Goal: Task Accomplishment & Management: Complete application form

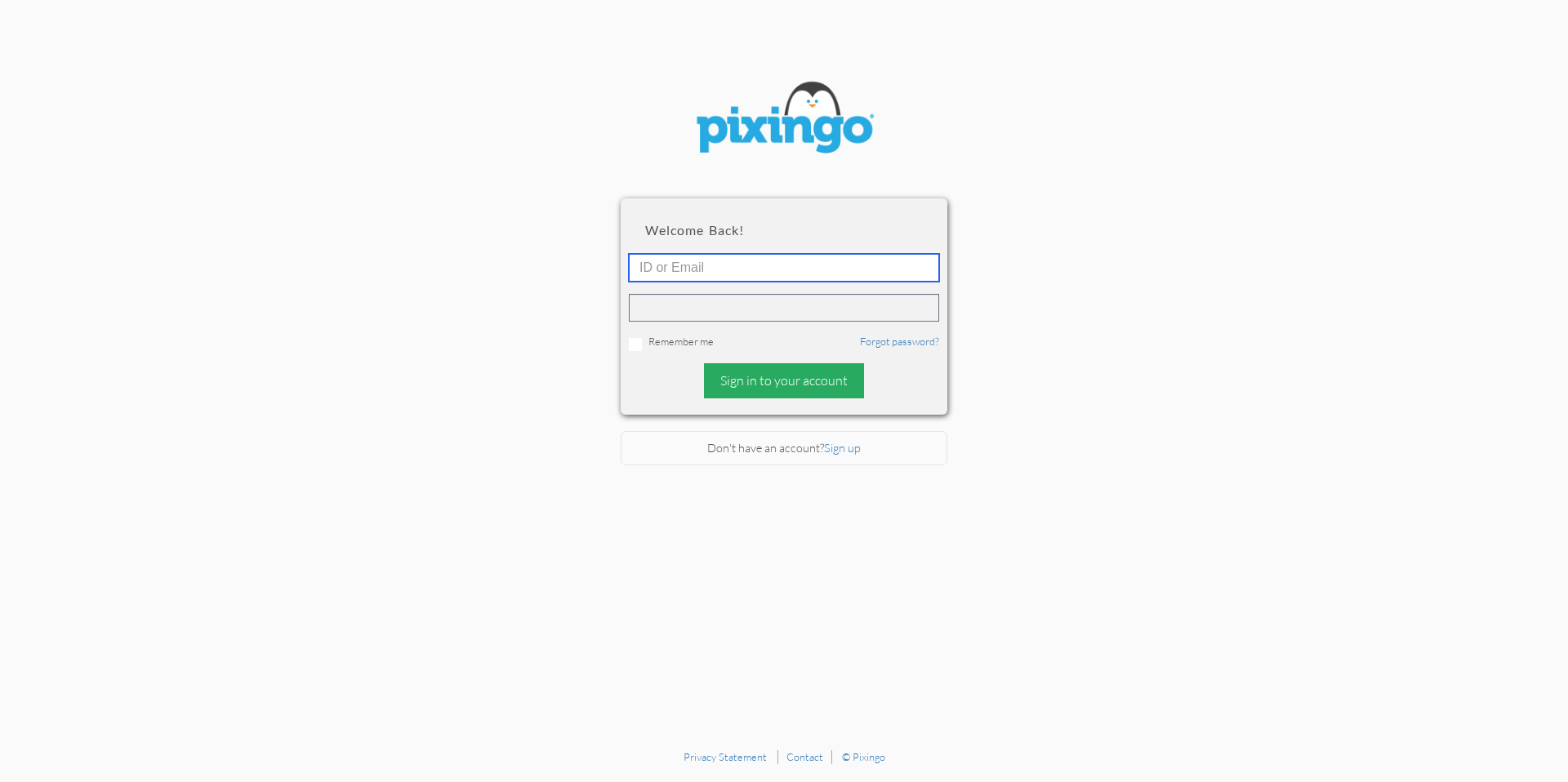
type input "[PERSON_NAME][EMAIL_ADDRESS][DOMAIN_NAME]"
click at [767, 389] on div "Sign in to your account" at bounding box center [784, 381] width 161 height 35
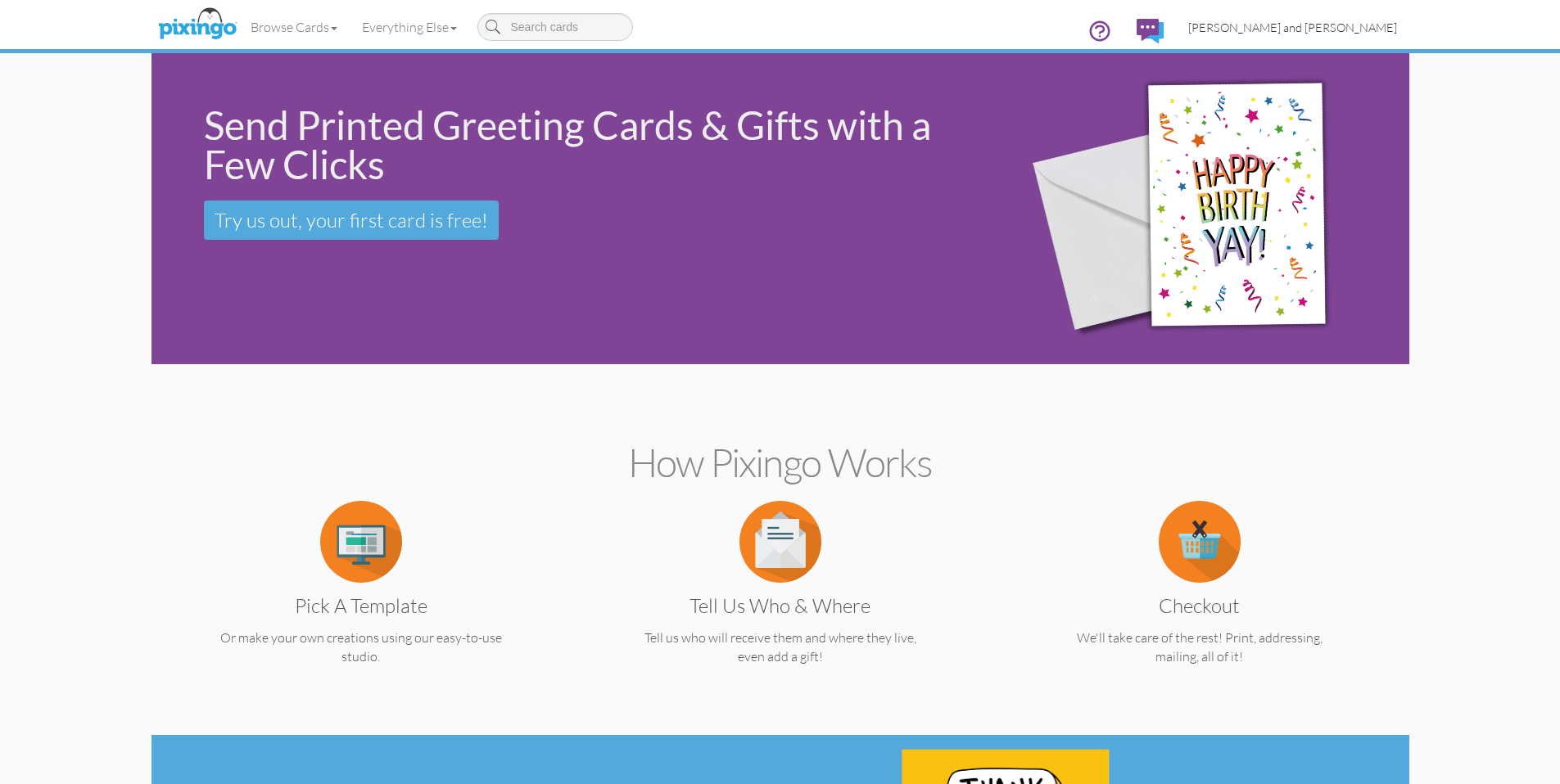
click at [1343, 34] on span "[PERSON_NAME] and [PERSON_NAME]" at bounding box center [1292, 28] width 208 height 14
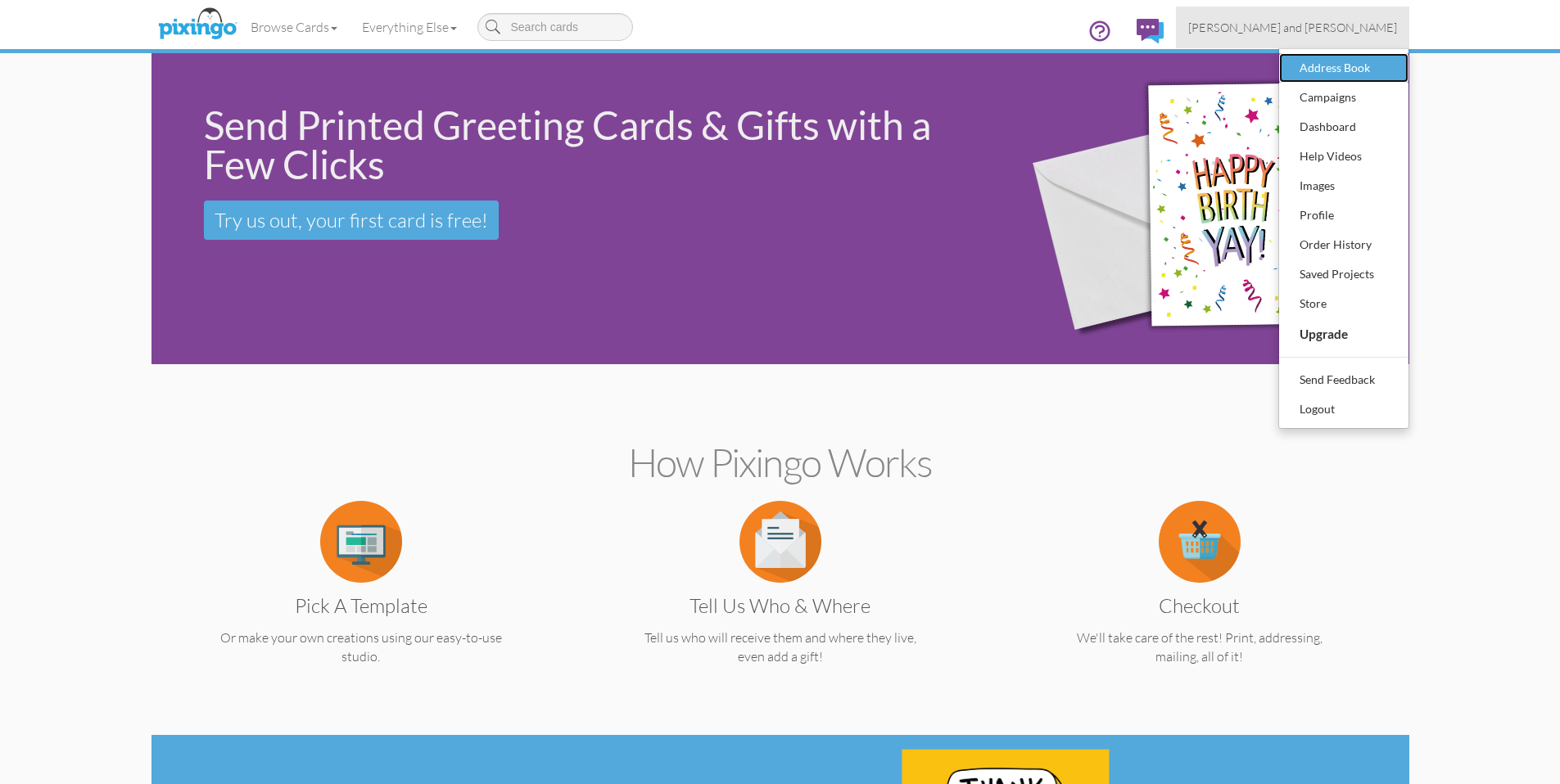
click at [1363, 64] on div "Address Book" at bounding box center [1345, 67] width 97 height 25
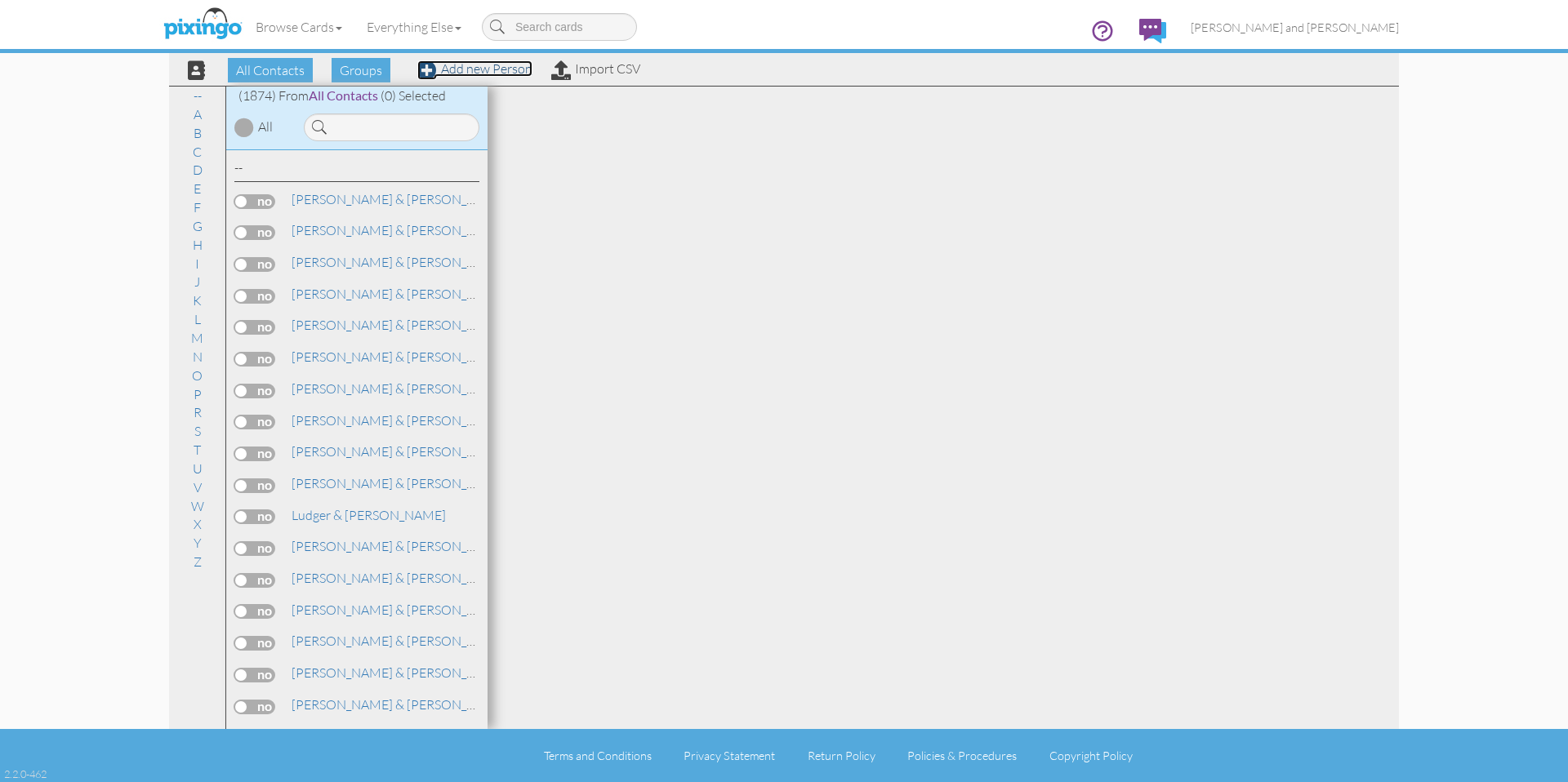
click at [476, 75] on link "Add new Person" at bounding box center [475, 68] width 115 height 17
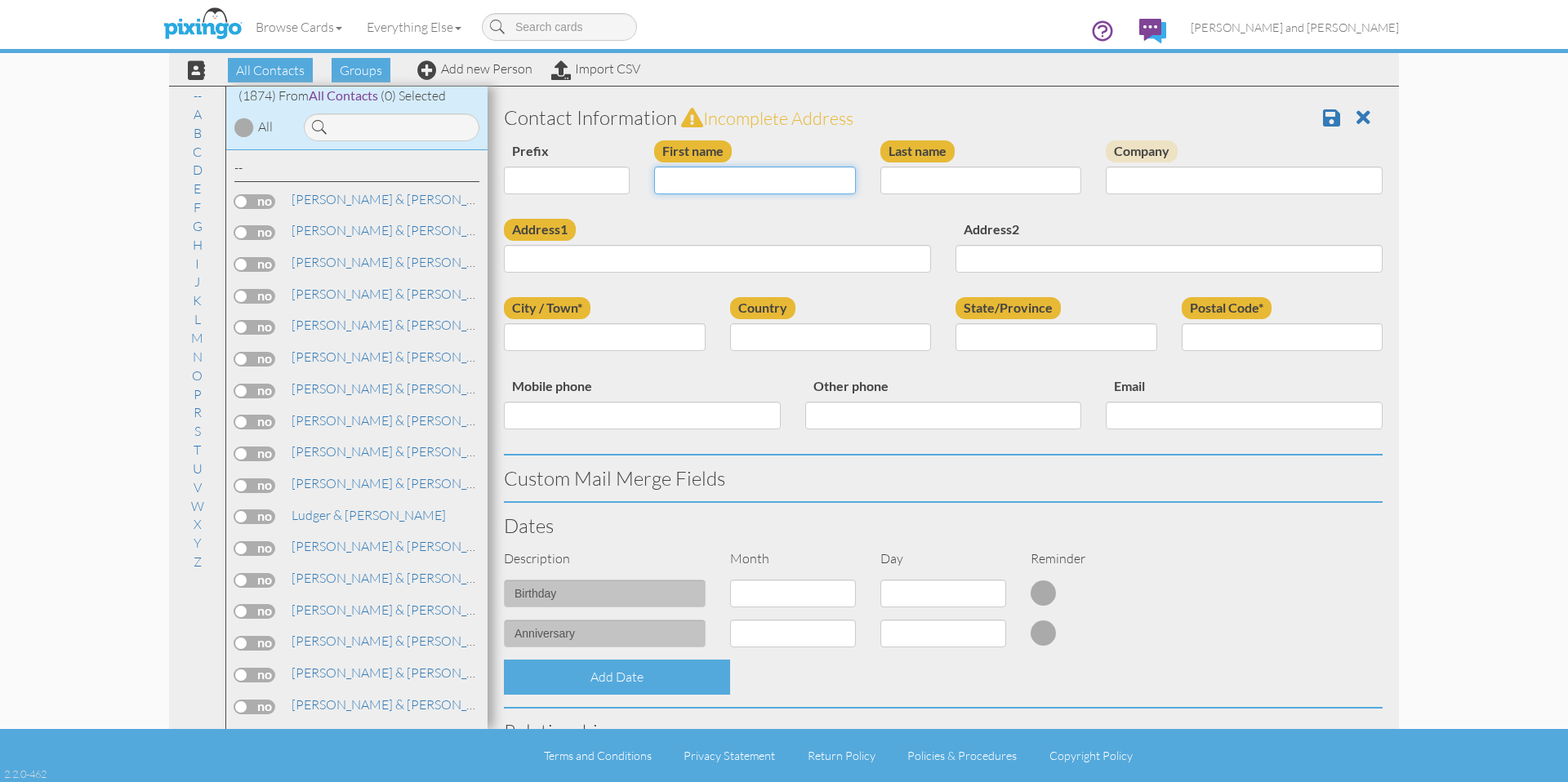
click at [682, 171] on input "First name" at bounding box center [754, 180] width 202 height 28
type input "[PERSON_NAME]"
click at [662, 261] on input "Address1" at bounding box center [718, 259] width 427 height 28
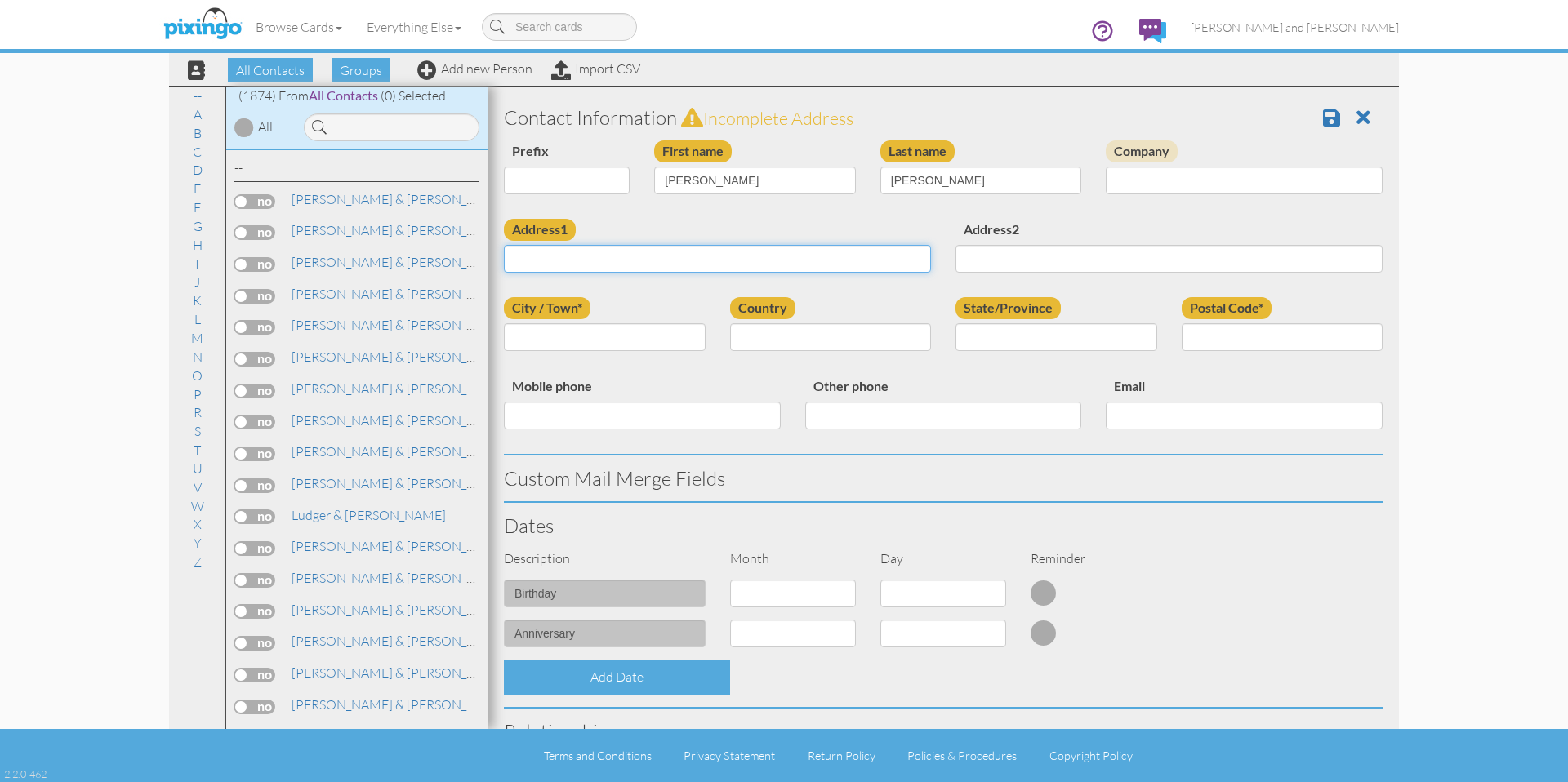
paste input "[STREET_ADDRESS][PERSON_NAME]"
drag, startPoint x: 619, startPoint y: 260, endPoint x: 713, endPoint y: 260, distance: 94.0
click at [713, 260] on input "[STREET_ADDRESS][PERSON_NAME]" at bounding box center [718, 259] width 427 height 28
type input "[STREET_ADDRESS][PERSON_NAME]"
click at [614, 349] on input "City / Town*" at bounding box center [605, 337] width 202 height 28
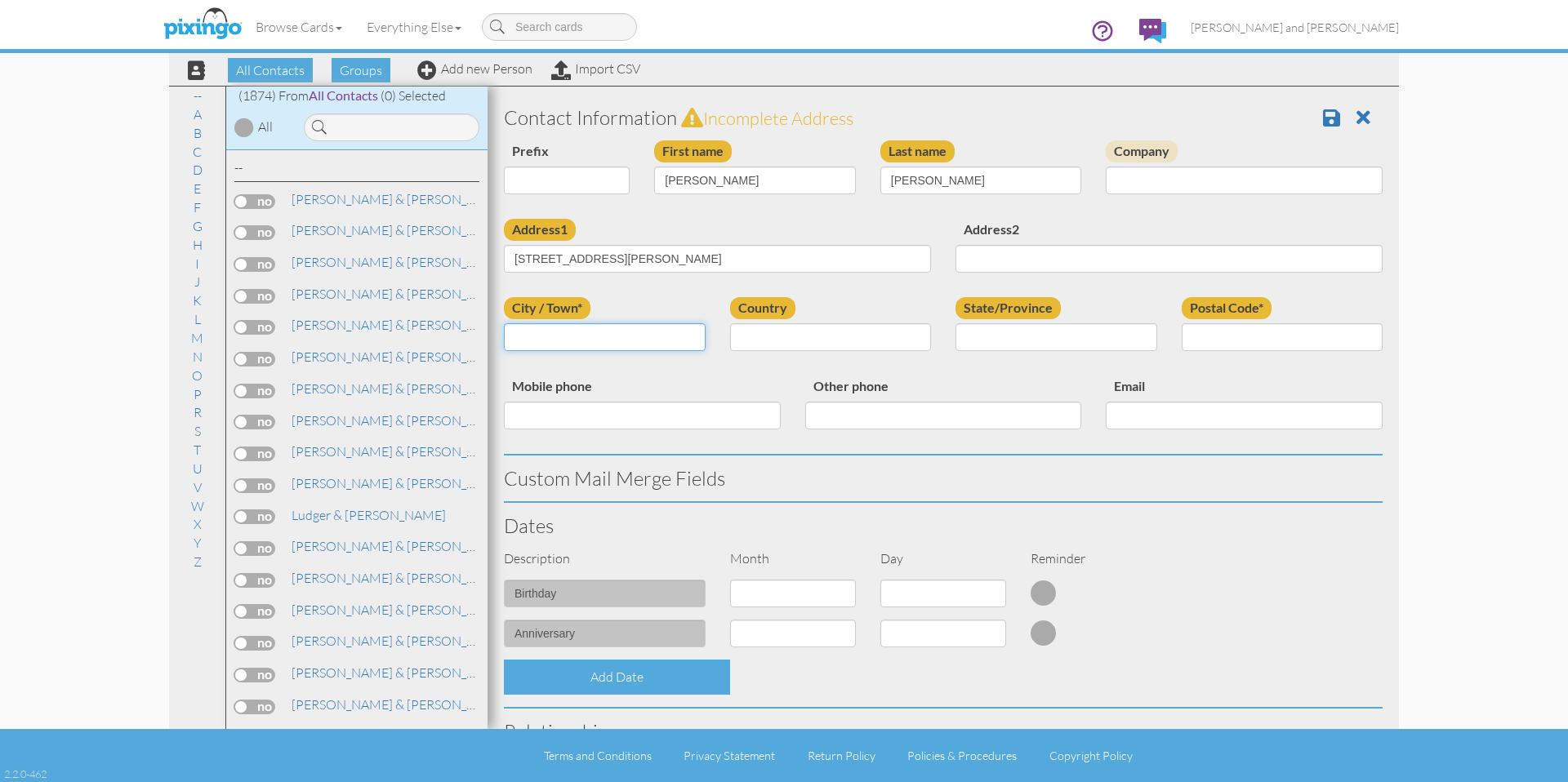
paste input "akron oh 44301"
drag, startPoint x: 547, startPoint y: 340, endPoint x: 617, endPoint y: 340, distance: 70.0
click at [617, 340] on input "akron oh 44301" at bounding box center [605, 337] width 202 height 28
click at [567, 337] on input "akron oh 44301" at bounding box center [605, 337] width 202 height 28
click at [583, 338] on input "akron oh 44301" at bounding box center [605, 337] width 202 height 28
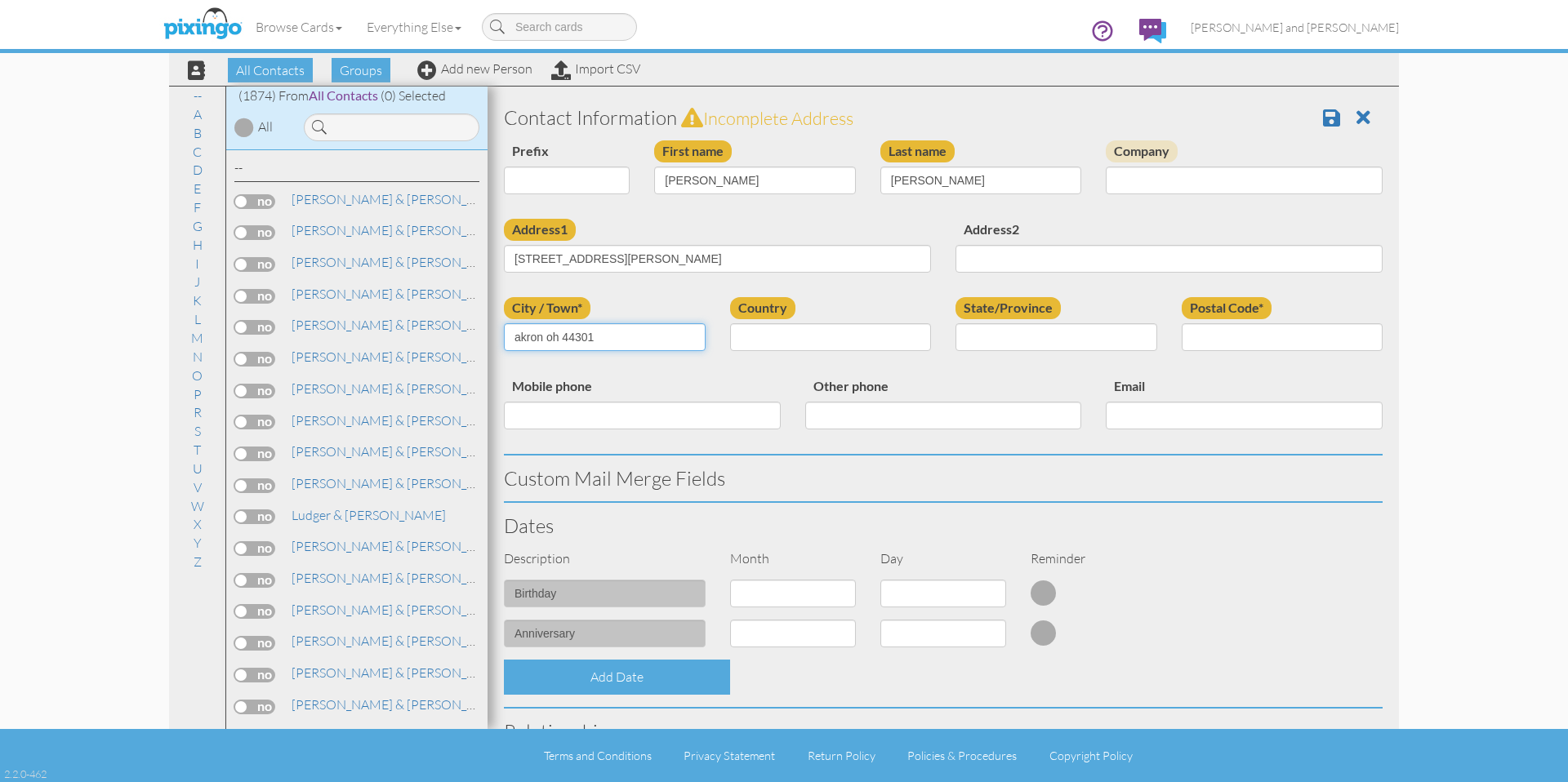
click at [583, 338] on input "akron oh 44301" at bounding box center [605, 337] width 202 height 28
type input "akron oh"
click at [1259, 327] on input "Postal Code*" at bounding box center [1282, 337] width 202 height 28
paste input "44301"
type input "44301"
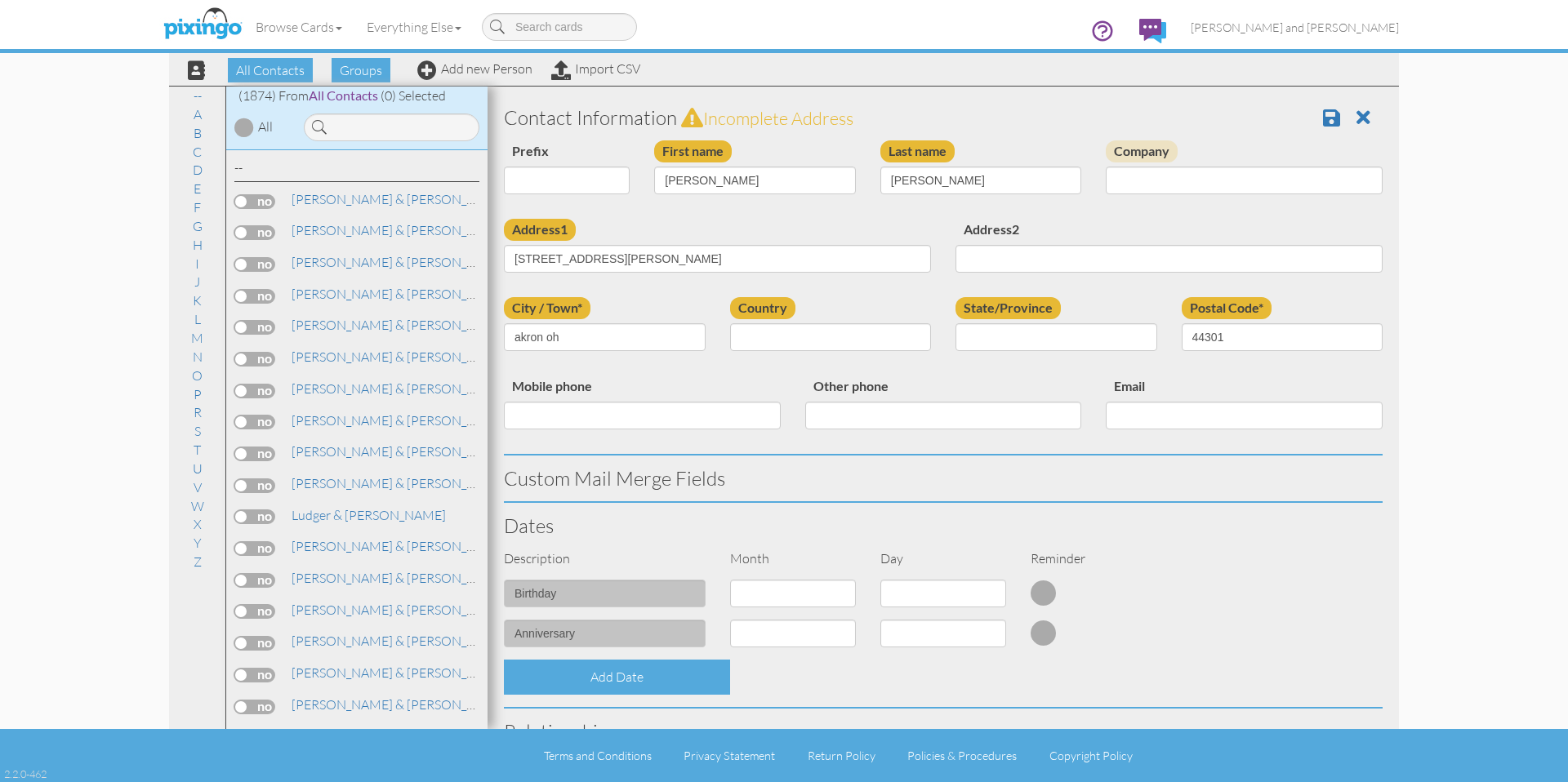
click at [1342, 285] on div "Address2" at bounding box center [1169, 251] width 451 height 66
click at [830, 345] on select "[GEOGRAPHIC_DATA] -------------- [GEOGRAPHIC_DATA] [GEOGRAPHIC_DATA] [GEOGRAPHI…" at bounding box center [830, 337] width 202 height 28
click at [590, 342] on input "akron oh" at bounding box center [605, 337] width 202 height 28
click at [518, 339] on input "akron" at bounding box center [605, 337] width 202 height 28
type input "Akron"
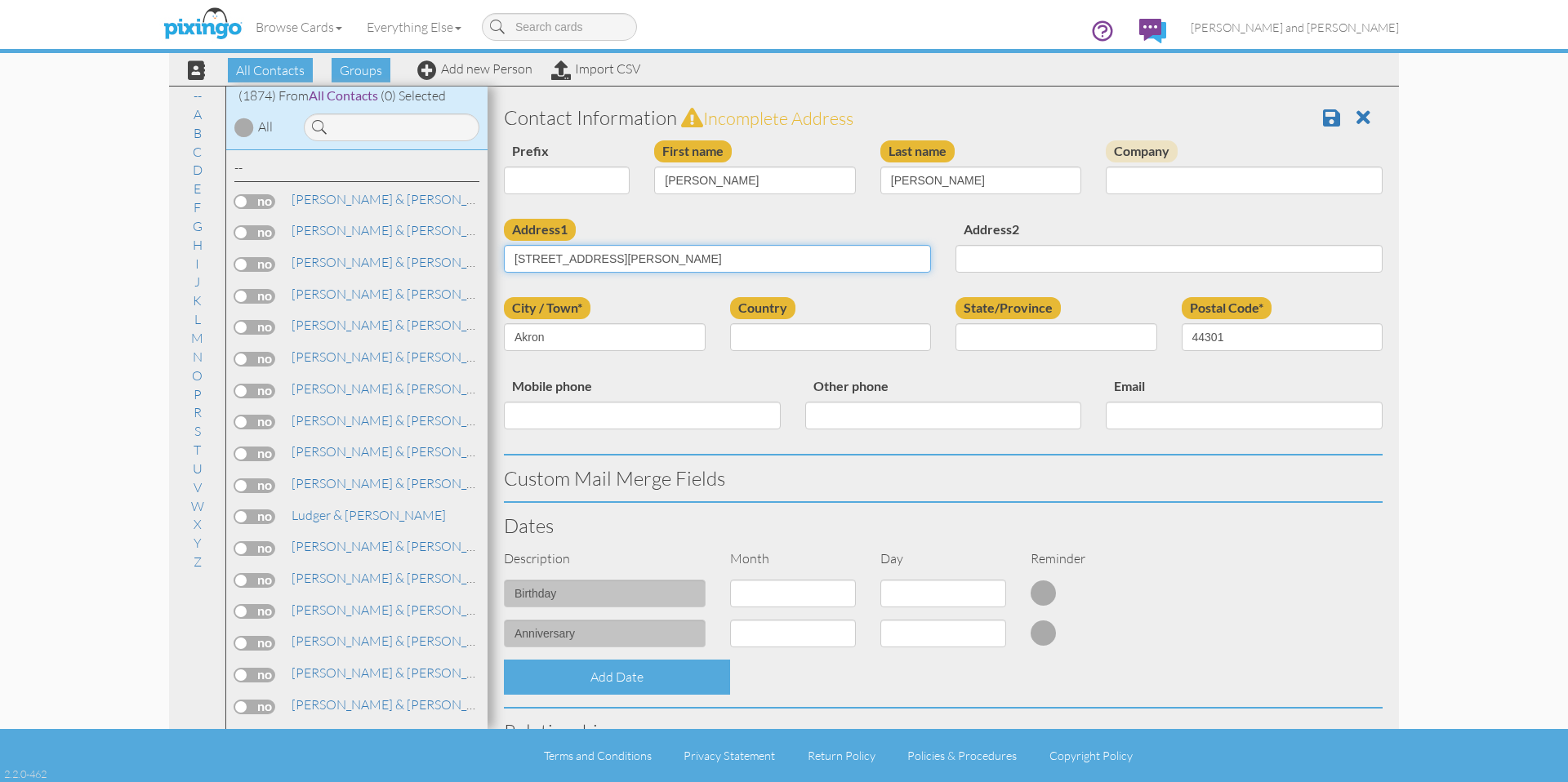
click at [547, 258] on input "[STREET_ADDRESS][PERSON_NAME]" at bounding box center [718, 259] width 427 height 28
click at [602, 256] on input "[STREET_ADDRESS][PERSON_NAME]" at bounding box center [718, 259] width 427 height 28
type input "[STREET_ADDRESS][PERSON_NAME]"
click at [883, 343] on select "[GEOGRAPHIC_DATA] -------------- [GEOGRAPHIC_DATA] [GEOGRAPHIC_DATA] [GEOGRAPHI…" at bounding box center [830, 337] width 202 height 28
select select "object:6136"
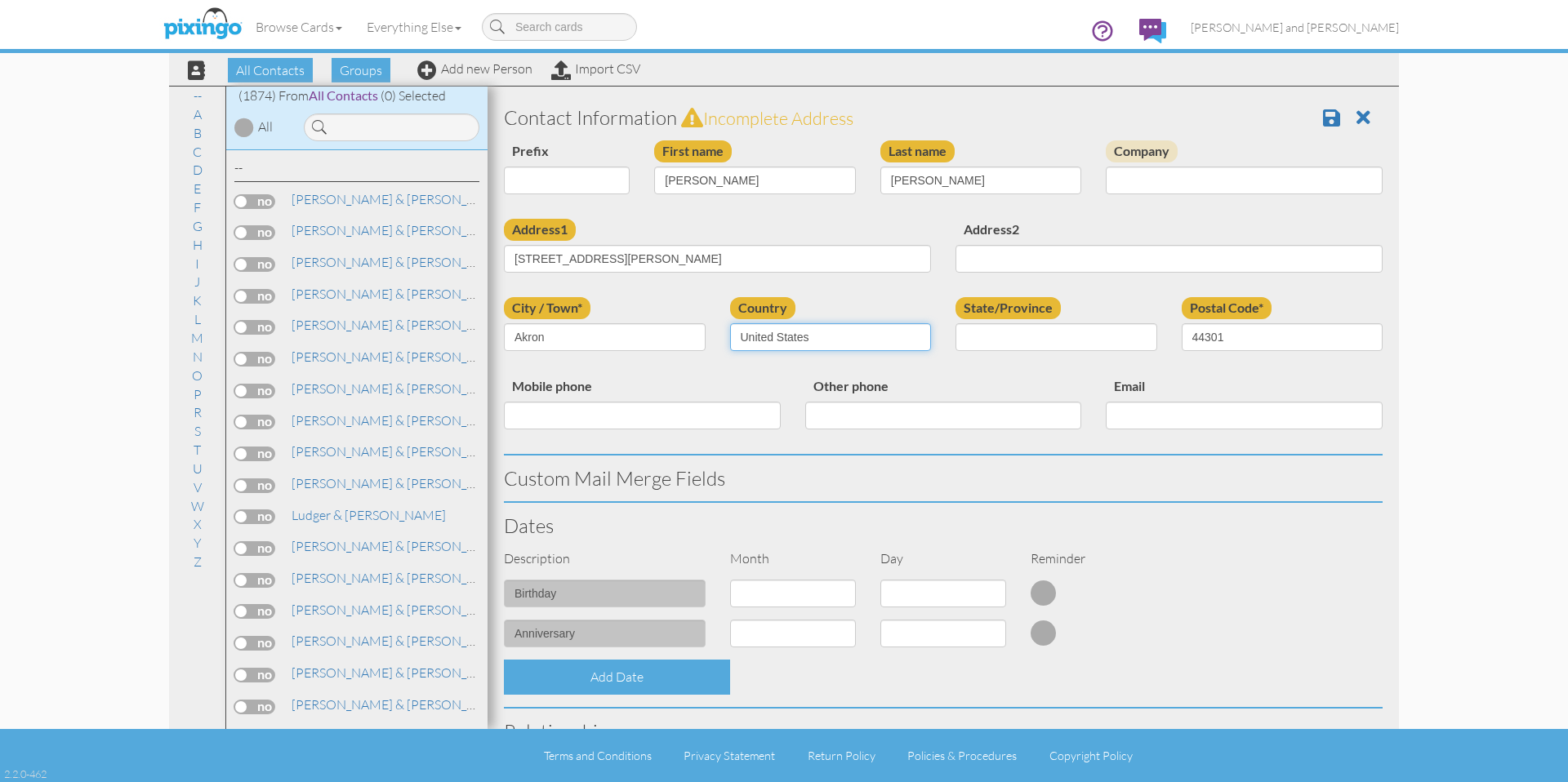
click at [730, 323] on select "[GEOGRAPHIC_DATA] -------------- [GEOGRAPHIC_DATA] [GEOGRAPHIC_DATA] [GEOGRAPHI…" at bounding box center [830, 337] width 202 height 28
click at [1020, 344] on select "AA (Military) AE (Military) [US_STATE] [US_STATE] [US_STATE] AP (Military) [US_…" at bounding box center [1056, 337] width 202 height 28
select select "object:6424"
click at [955, 323] on select "AA (Military) AE (Military) [US_STATE] [US_STATE] [US_STATE] AP (Military) [US_…" at bounding box center [1056, 337] width 202 height 28
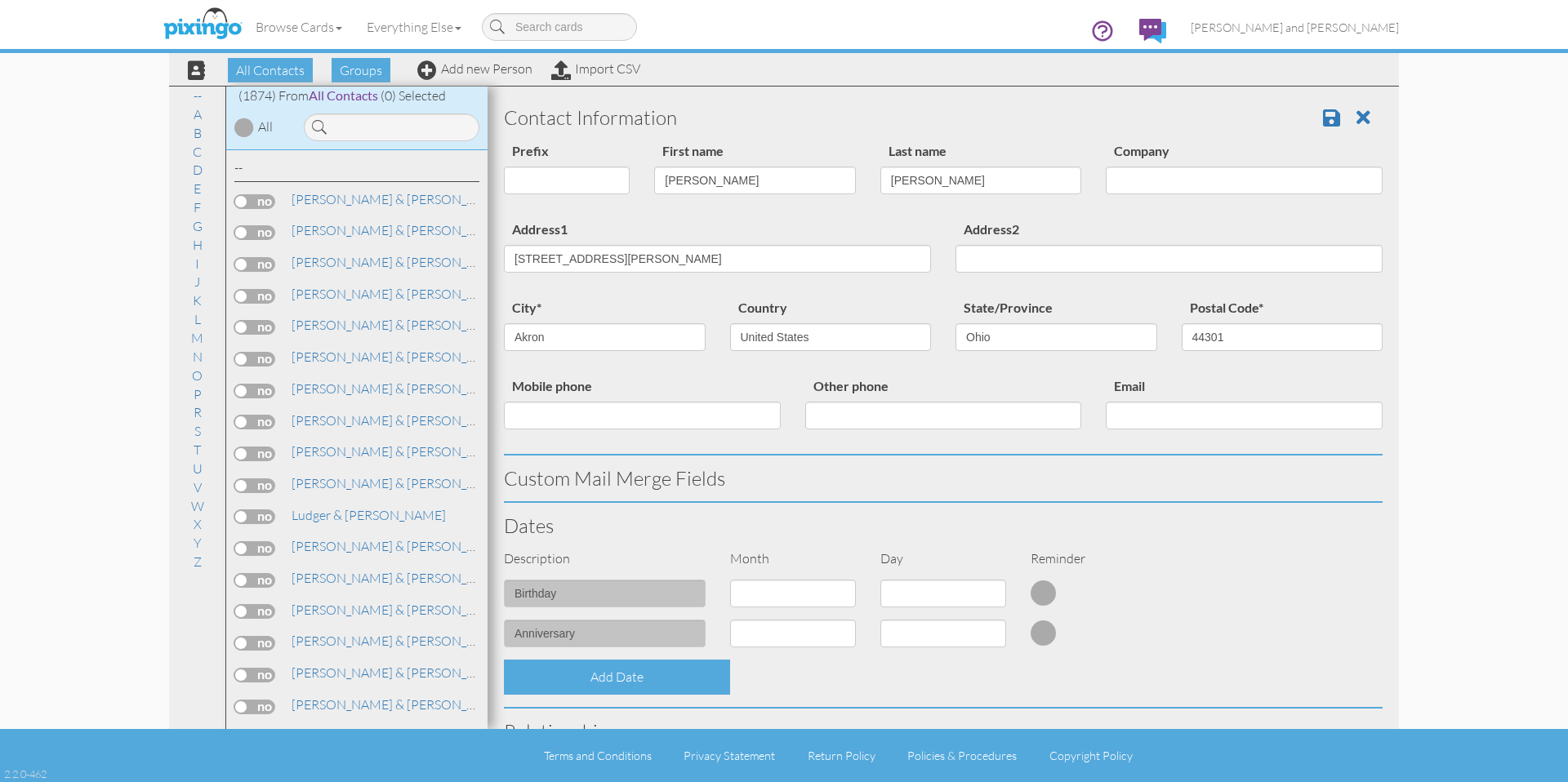
click at [1049, 382] on div "Other phone" at bounding box center [944, 408] width 301 height 66
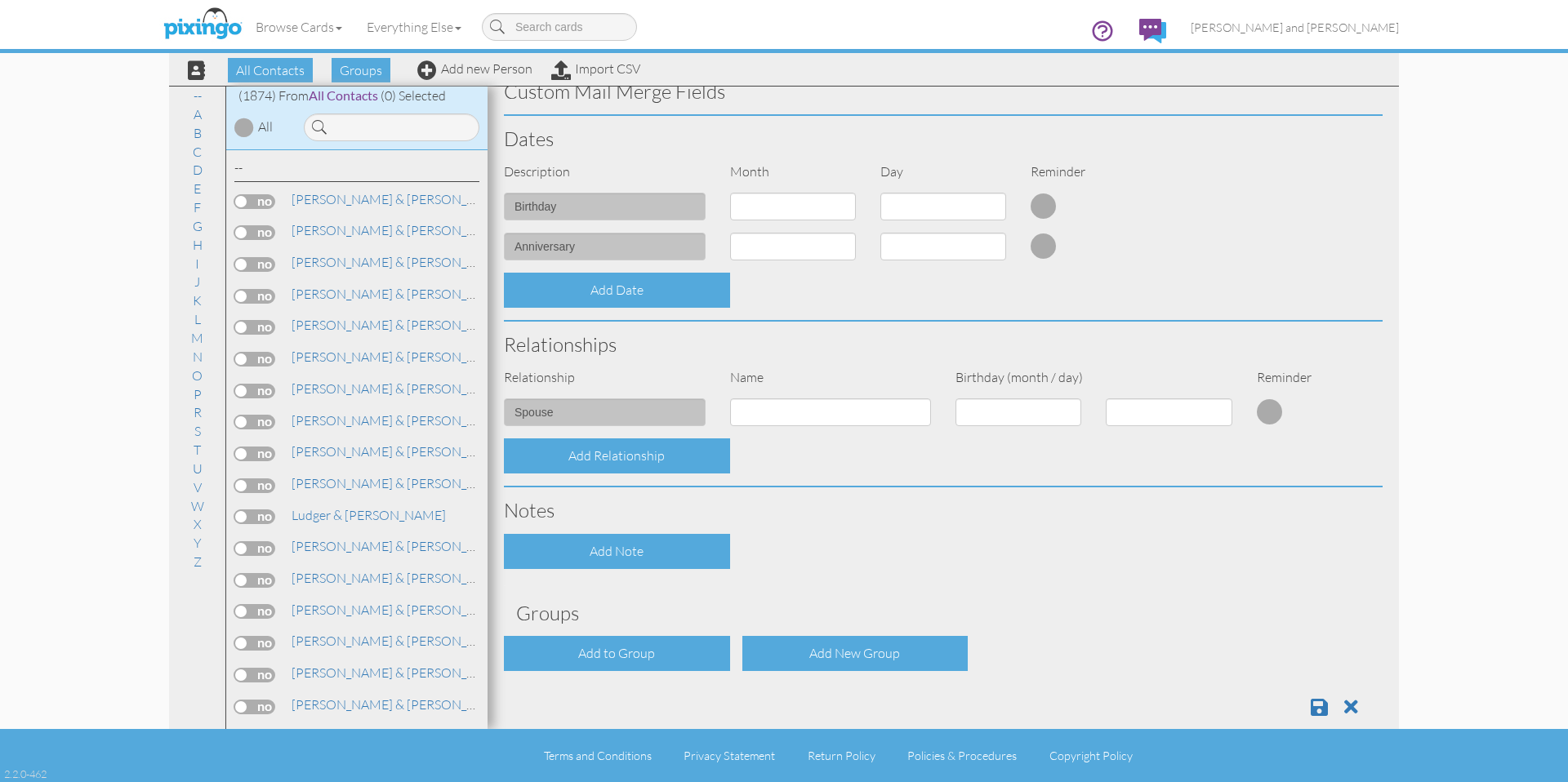
scroll to position [413, 0]
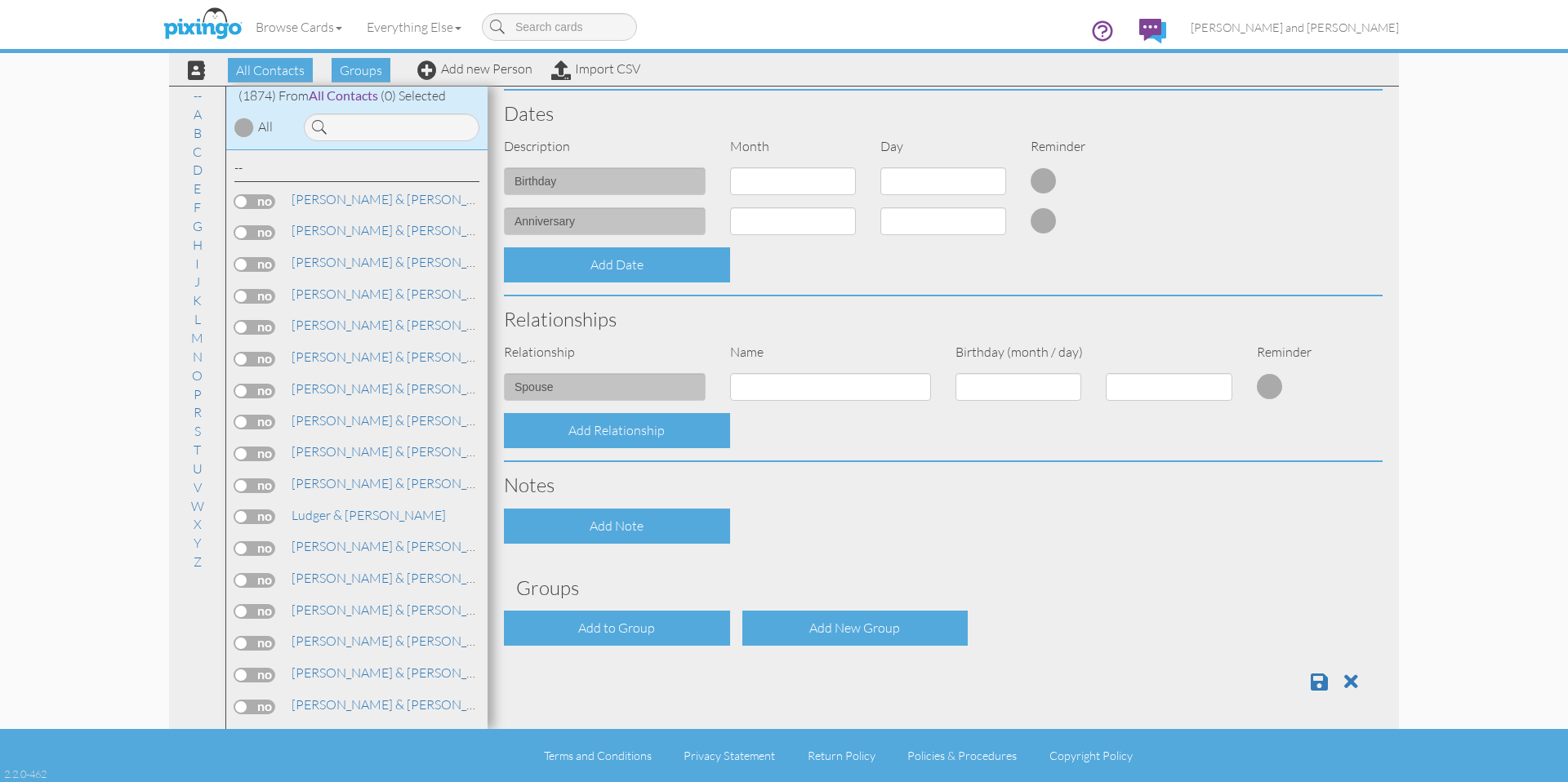
click at [631, 647] on div "Contact Information Prefix Dr. Mr. Mrs. First name [PERSON_NAME] Last name [PER…" at bounding box center [944, 193] width 879 height 1022
click at [638, 634] on div "Add to Group" at bounding box center [618, 628] width 227 height 35
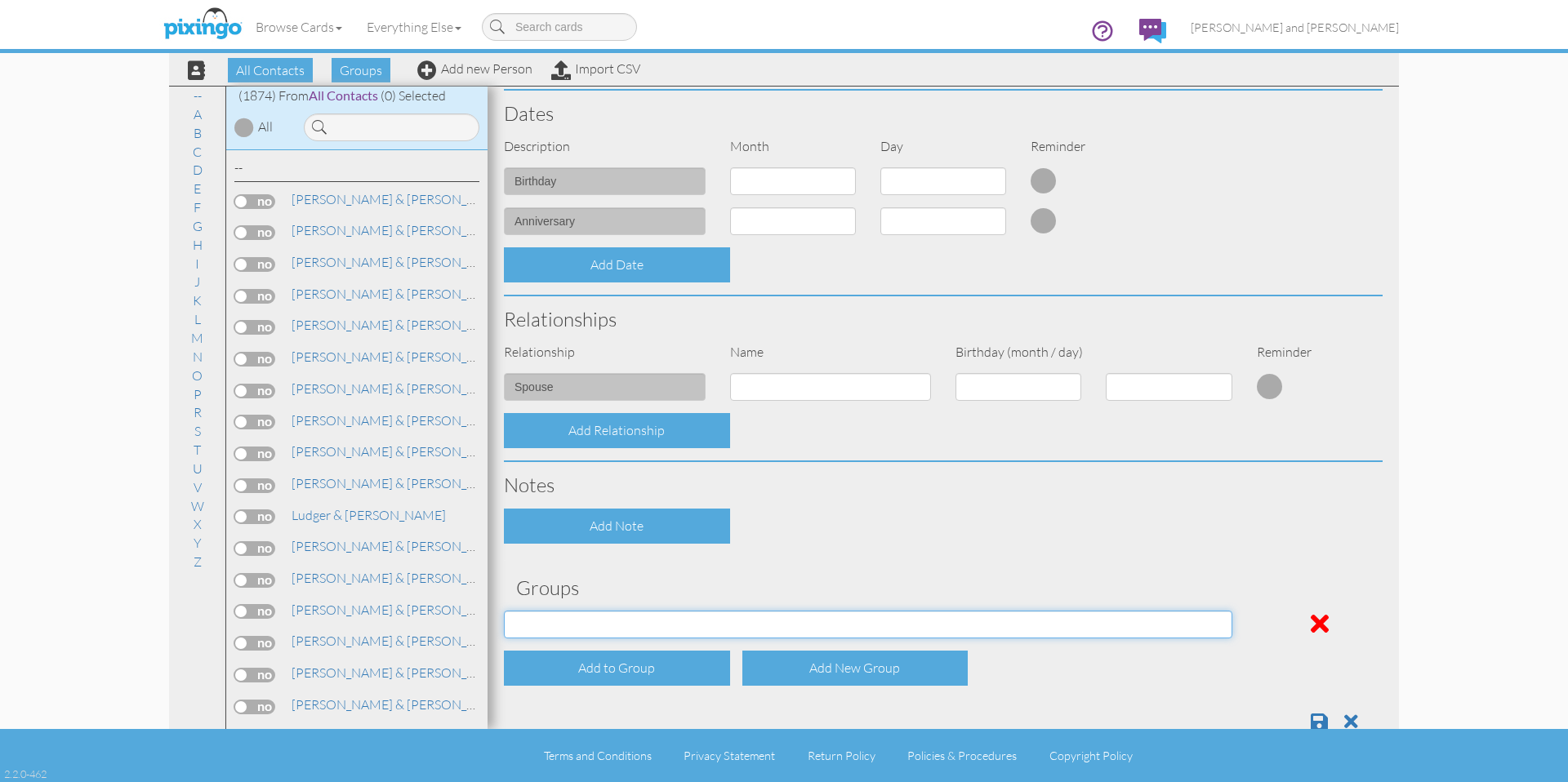
click at [657, 627] on select "All Contacts Clients Do Not Send duplicate spouse (for b-day only) Holiday Only…" at bounding box center [869, 624] width 729 height 28
select select "object:6444"
click at [504, 611] on select "All Contacts Clients Do Not Send duplicate spouse (for b-day only) Holiday Only…" at bounding box center [869, 624] width 729 height 28
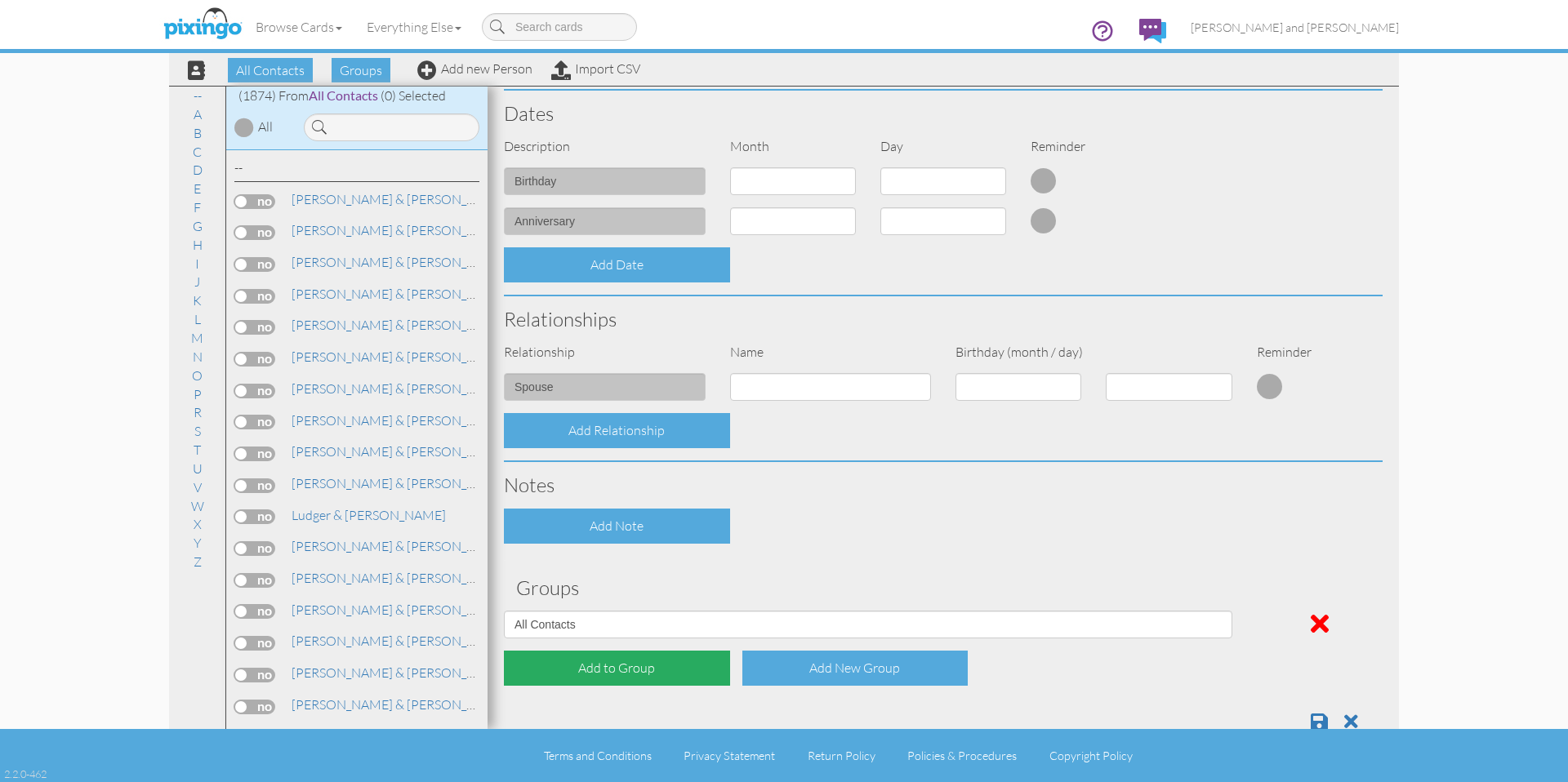
click at [630, 664] on div "Add to Group" at bounding box center [618, 669] width 227 height 35
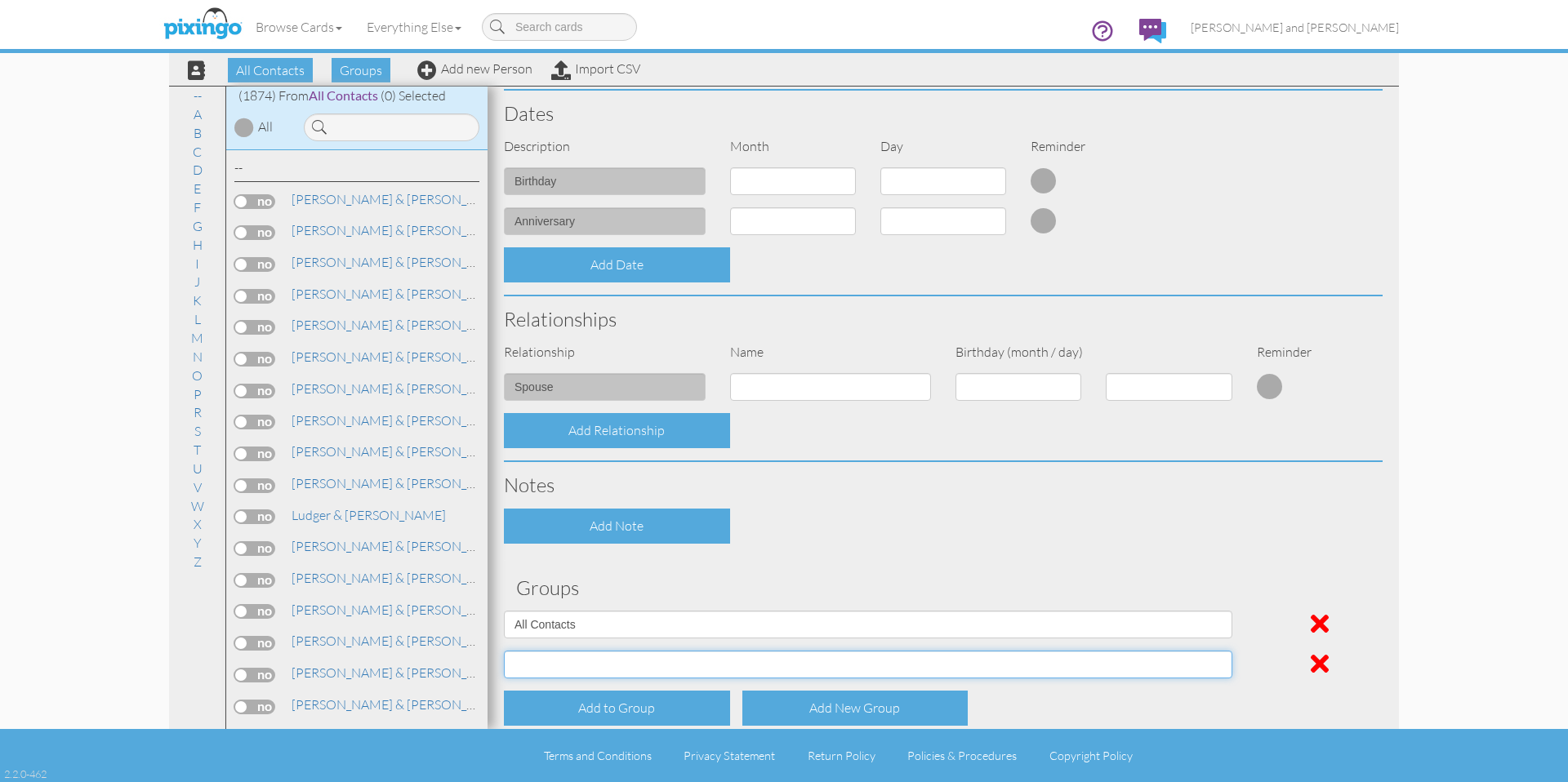
click at [600, 675] on select "All Contacts Clients Do Not Send duplicate spouse (for b-day only) Holiday Only…" at bounding box center [869, 665] width 729 height 28
select select "object:6449"
click at [504, 651] on select "All Contacts Clients Do Not Send duplicate spouse (for b-day only) Holiday Only…" at bounding box center [869, 665] width 729 height 28
click at [1041, 522] on div "Add Note" at bounding box center [943, 527] width 903 height 35
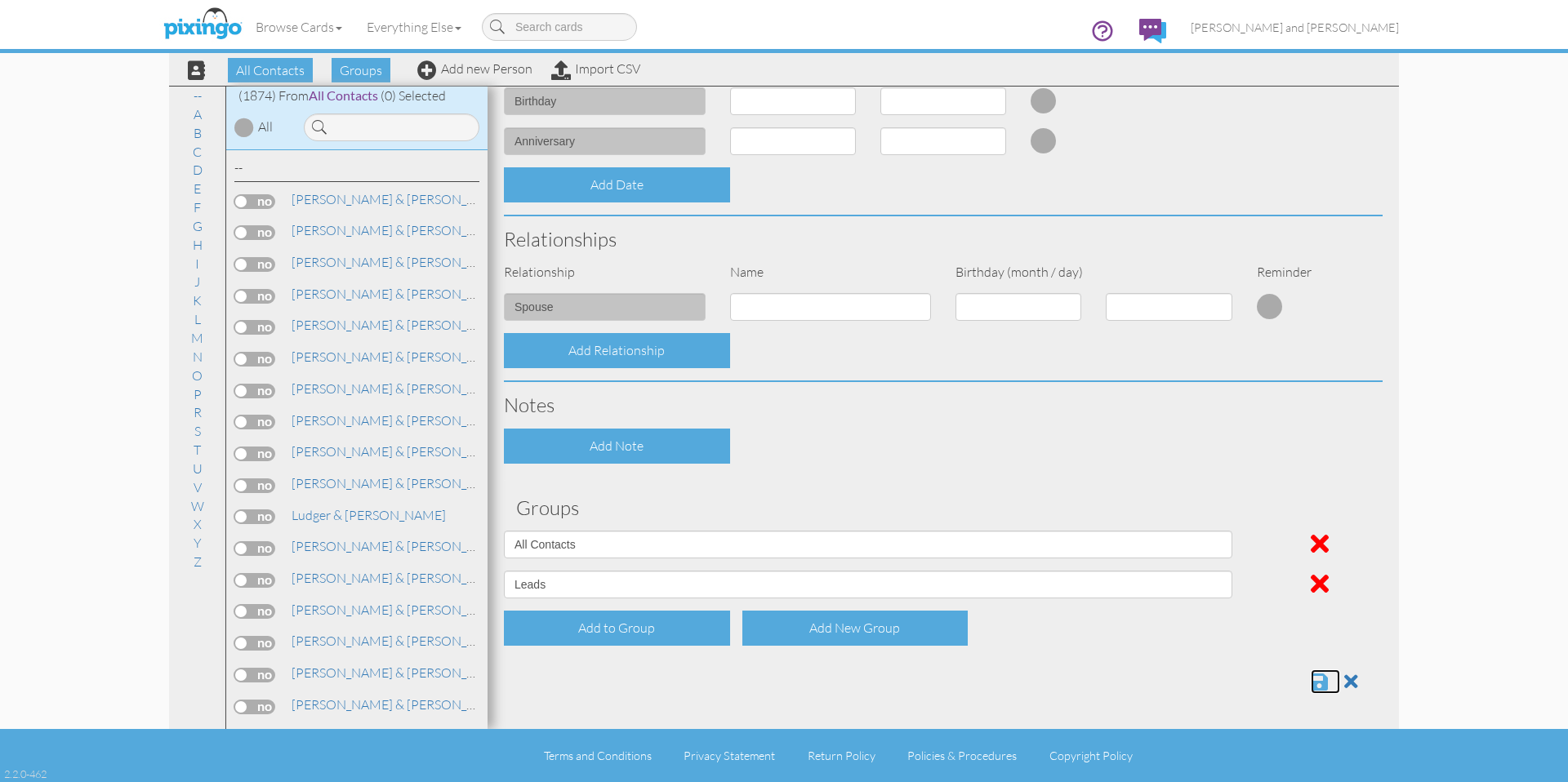
click at [1311, 672] on span at bounding box center [1319, 682] width 17 height 20
